Goal: Find specific page/section: Find specific page/section

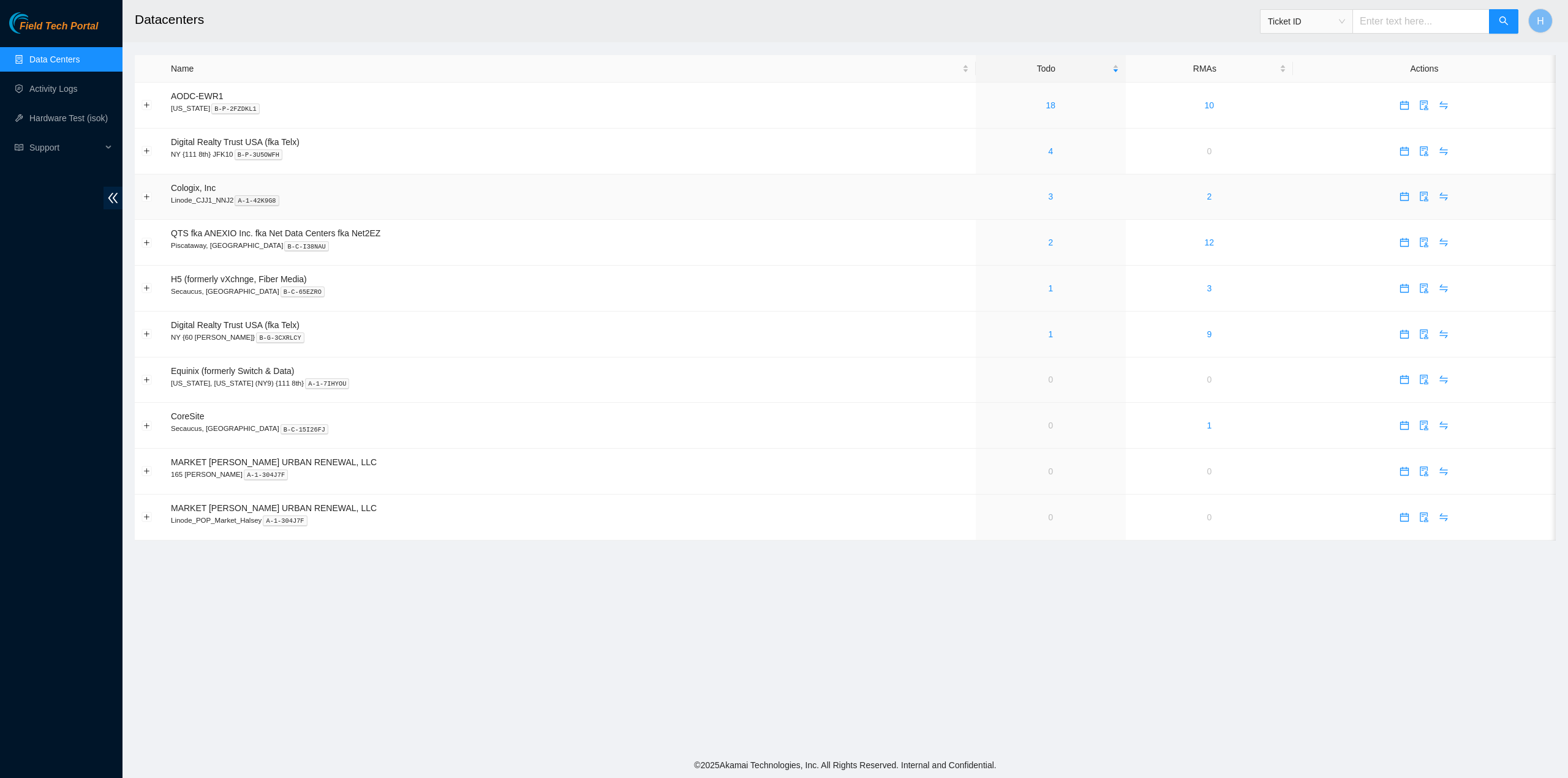
click at [1096, 192] on div "3" at bounding box center [1051, 196] width 136 height 14
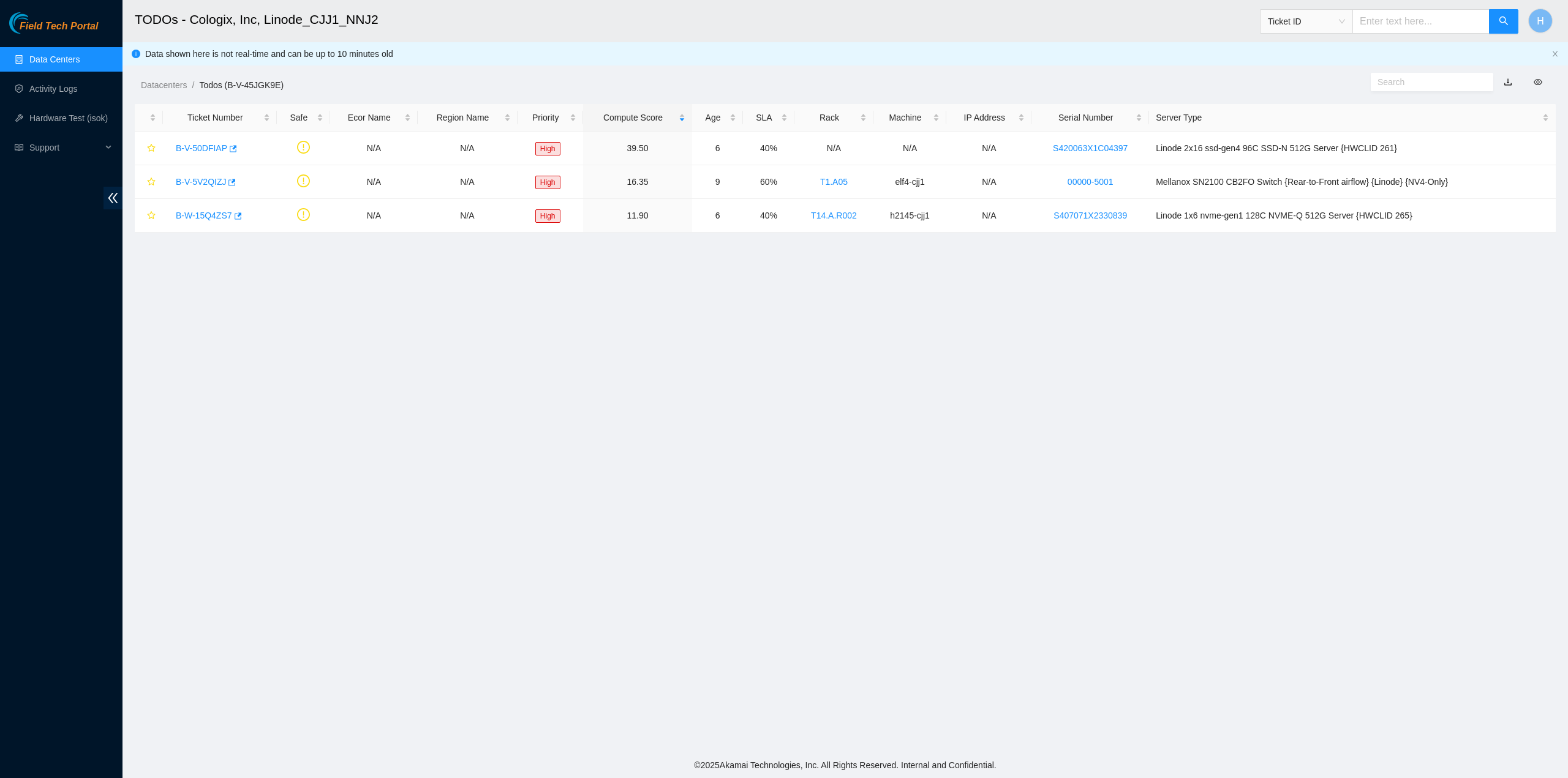
click at [52, 64] on link "Data Centers" at bounding box center [54, 59] width 51 height 10
